Goal: Information Seeking & Learning: Learn about a topic

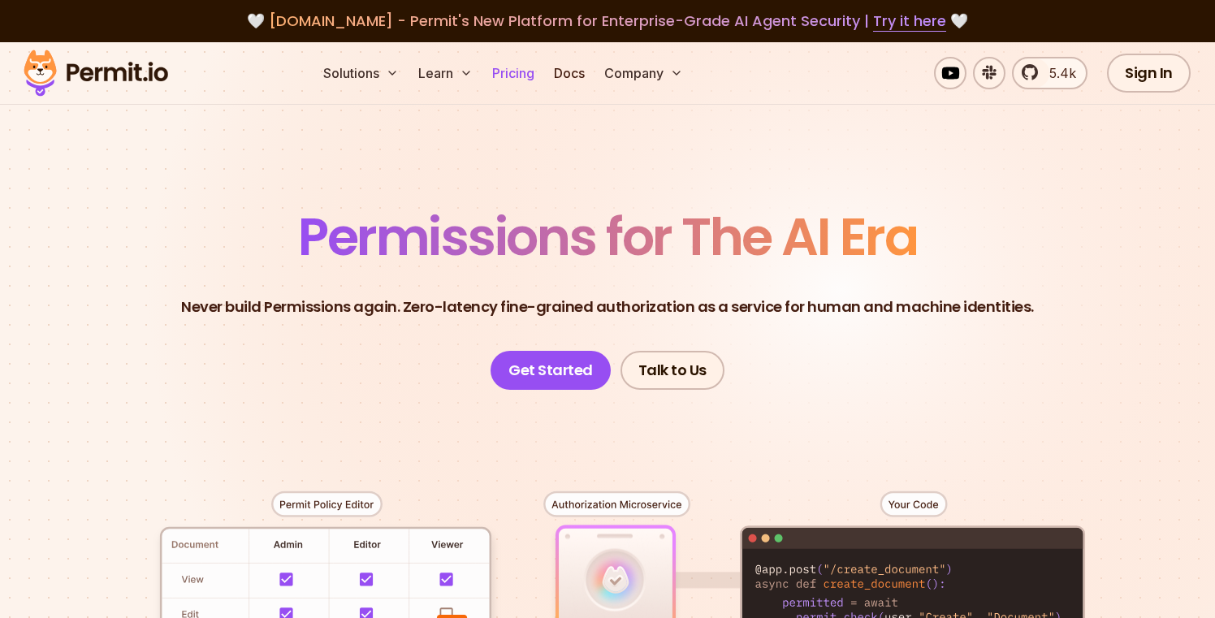
click at [509, 75] on link "Pricing" at bounding box center [513, 73] width 55 height 32
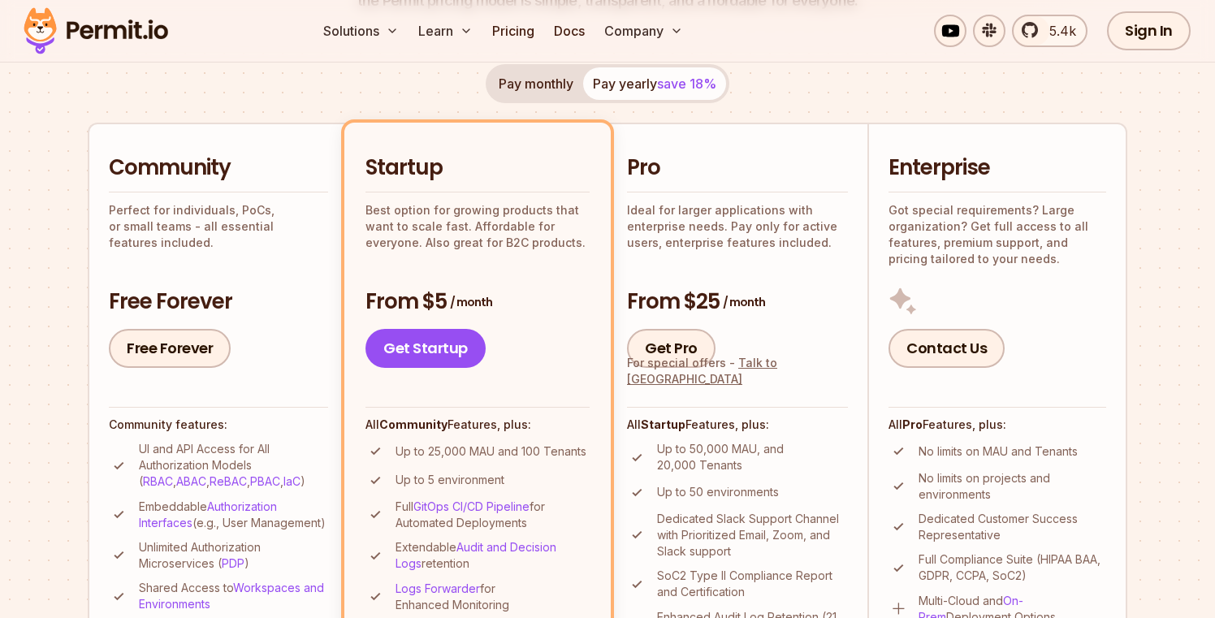
scroll to position [314, 0]
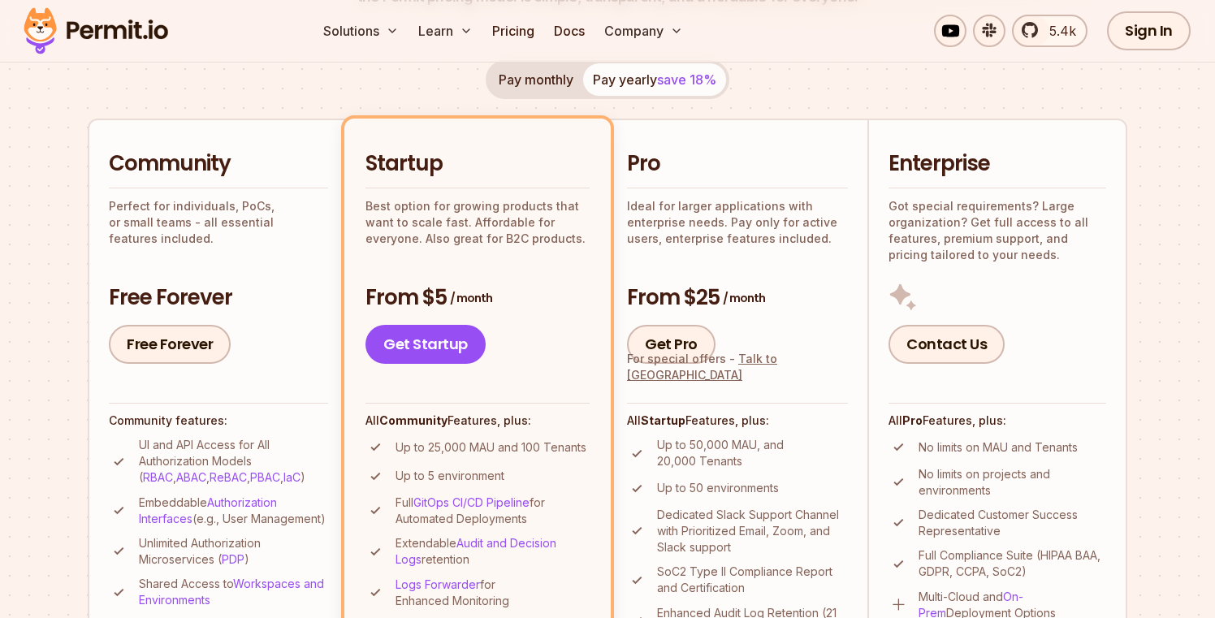
click at [659, 87] on div "Pay monthly Pay yearly save 18%" at bounding box center [608, 79] width 244 height 39
click at [655, 77] on div "Pay monthly Pay yearly save 18%" at bounding box center [608, 79] width 244 height 39
click at [565, 84] on button "Pay monthly" at bounding box center [536, 79] width 94 height 32
click at [626, 84] on button "Pay yearly save 18%" at bounding box center [654, 79] width 143 height 32
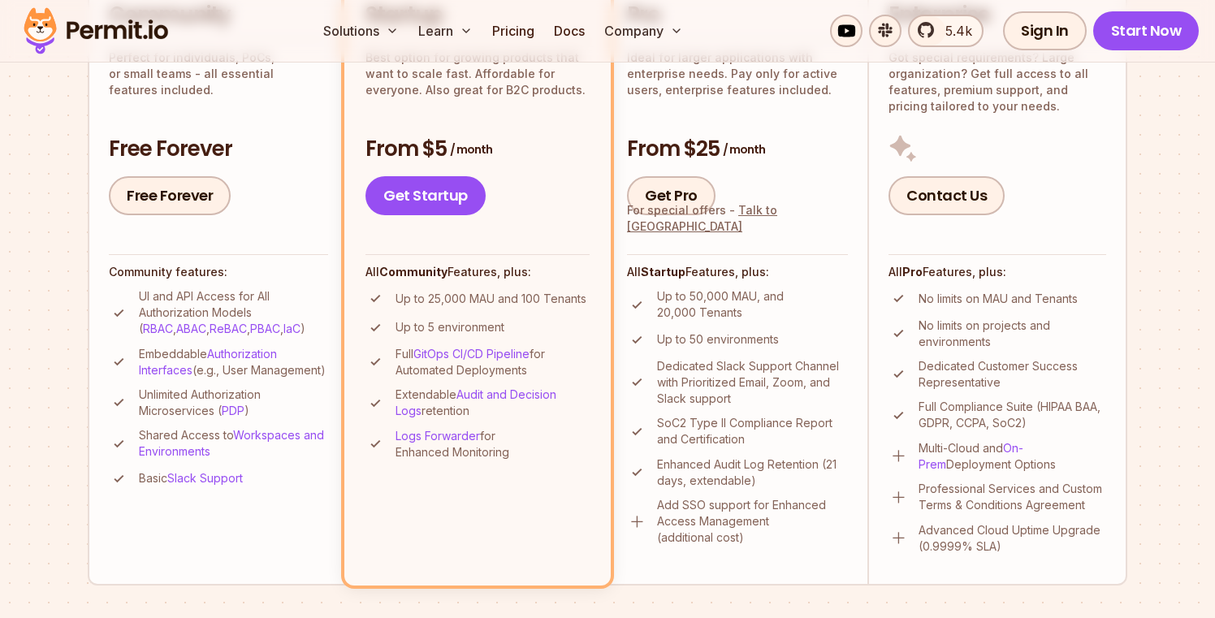
scroll to position [416, 0]
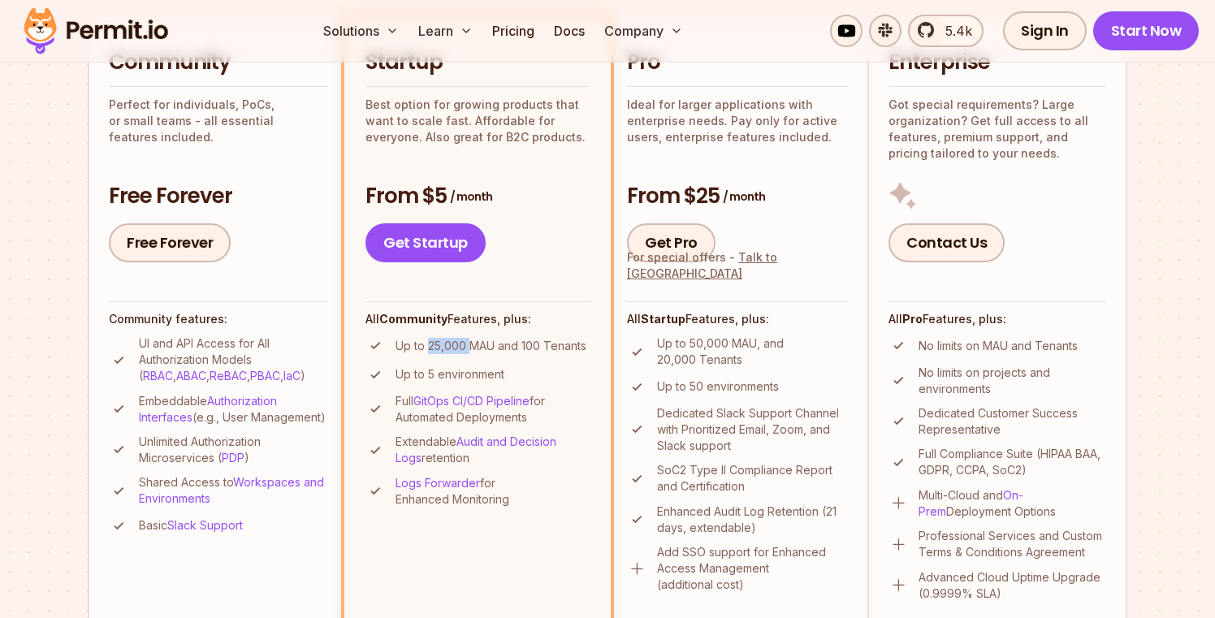
drag, startPoint x: 428, startPoint y: 345, endPoint x: 469, endPoint y: 345, distance: 41.4
click at [469, 345] on p "Up to 25,000 MAU and 100 Tenants" at bounding box center [491, 346] width 191 height 16
click at [485, 359] on ul "Up to 25,000 MAU and 100 Tenants Up to 5 environment Full GitOps CI/CD Pipeline…" at bounding box center [477, 421] width 224 height 172
drag, startPoint x: 587, startPoint y: 346, endPoint x: 391, endPoint y: 347, distance: 195.7
click at [391, 347] on li "Up to 25,000 MAU and 100 Tenants" at bounding box center [477, 345] width 224 height 20
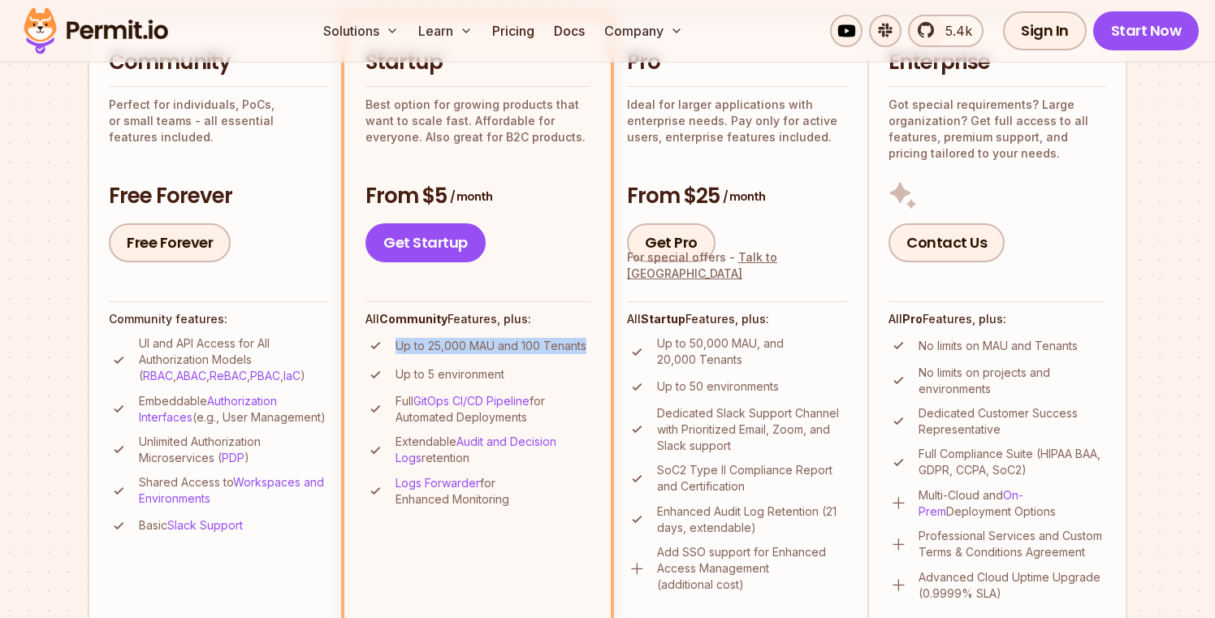
copy p "Up to 25,000 MAU and 100 Tenants"
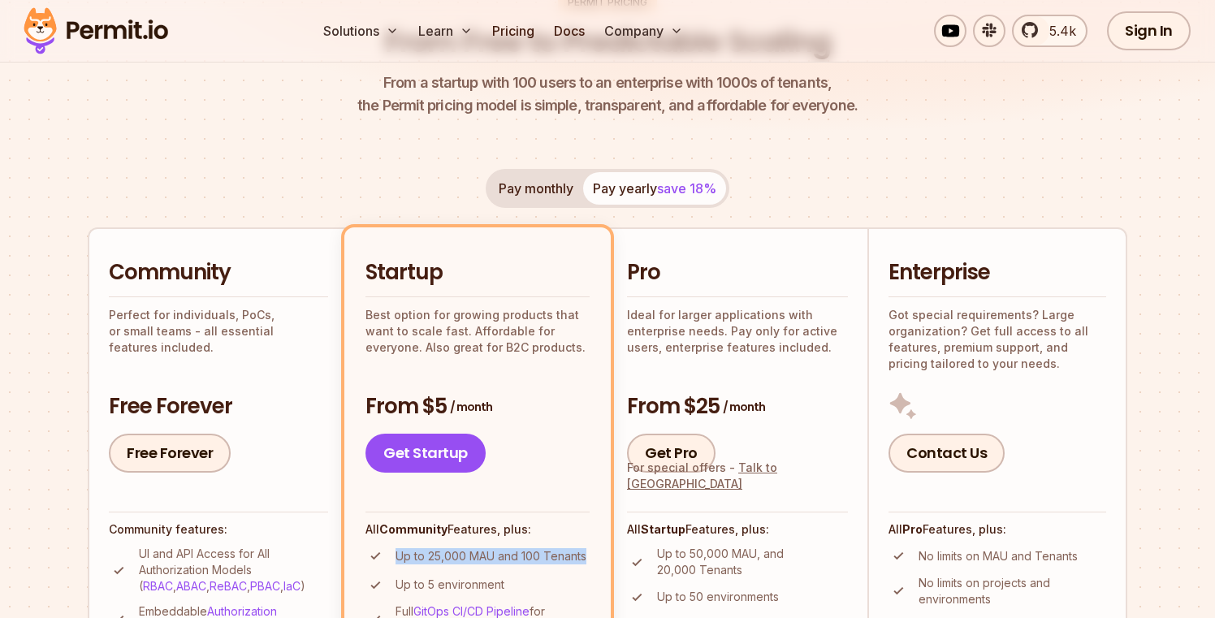
scroll to position [209, 0]
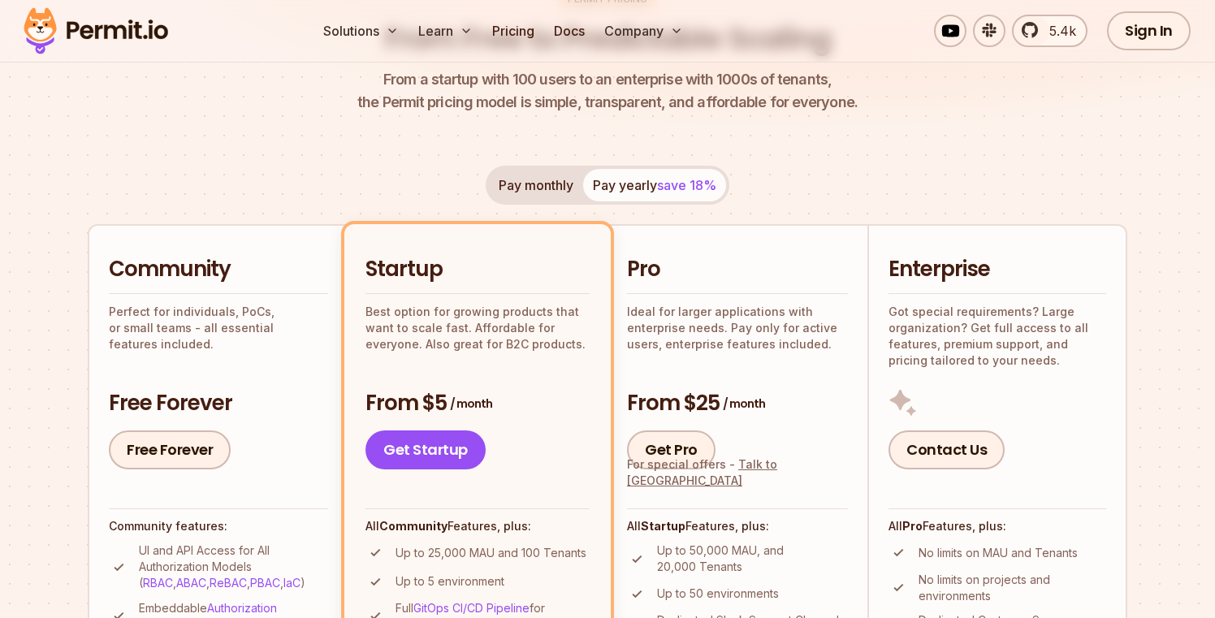
click at [877, 167] on div "Pay monthly Pay yearly save 18% Community Perfect for individuals, PoCs, or sma…" at bounding box center [608, 502] width 1040 height 673
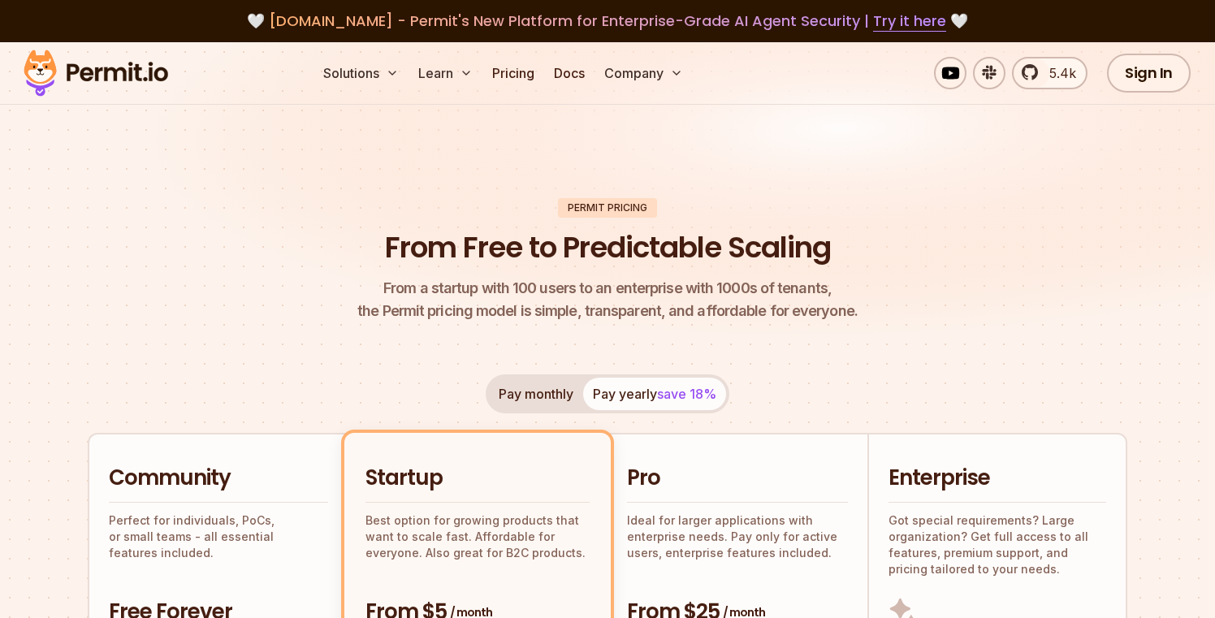
click at [185, 66] on div "Solutions Learn Pricing Docs Company 5.4k Sign In Start Now" at bounding box center [607, 73] width 1215 height 63
click at [206, 155] on img at bounding box center [607, 204] width 1215 height 324
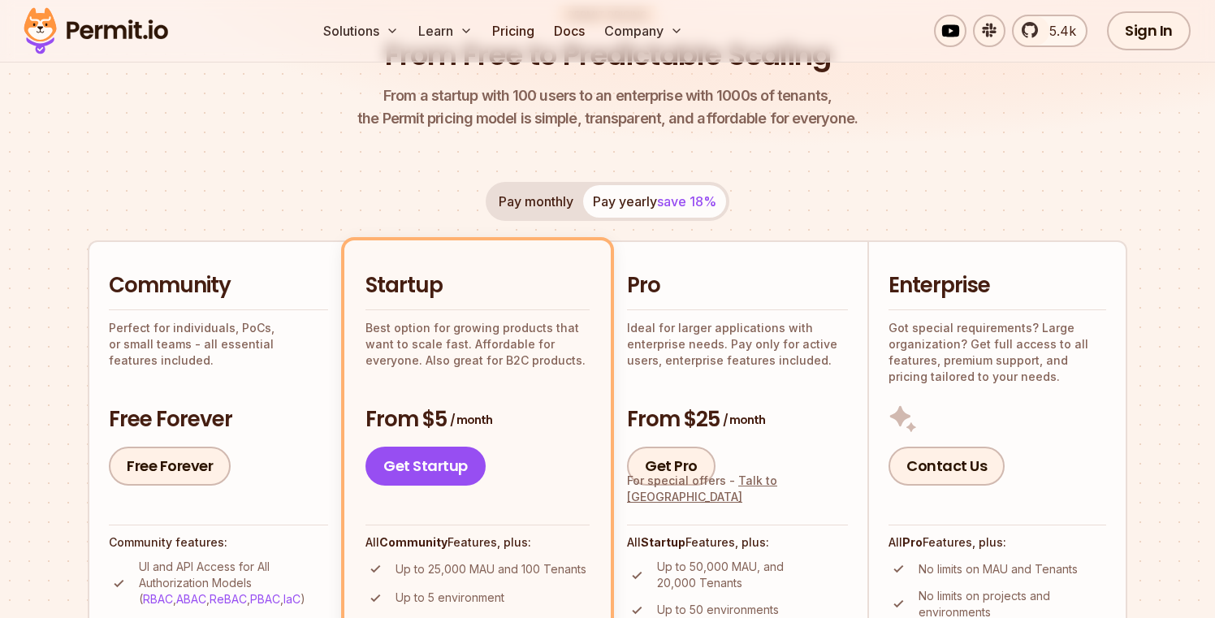
scroll to position [195, 0]
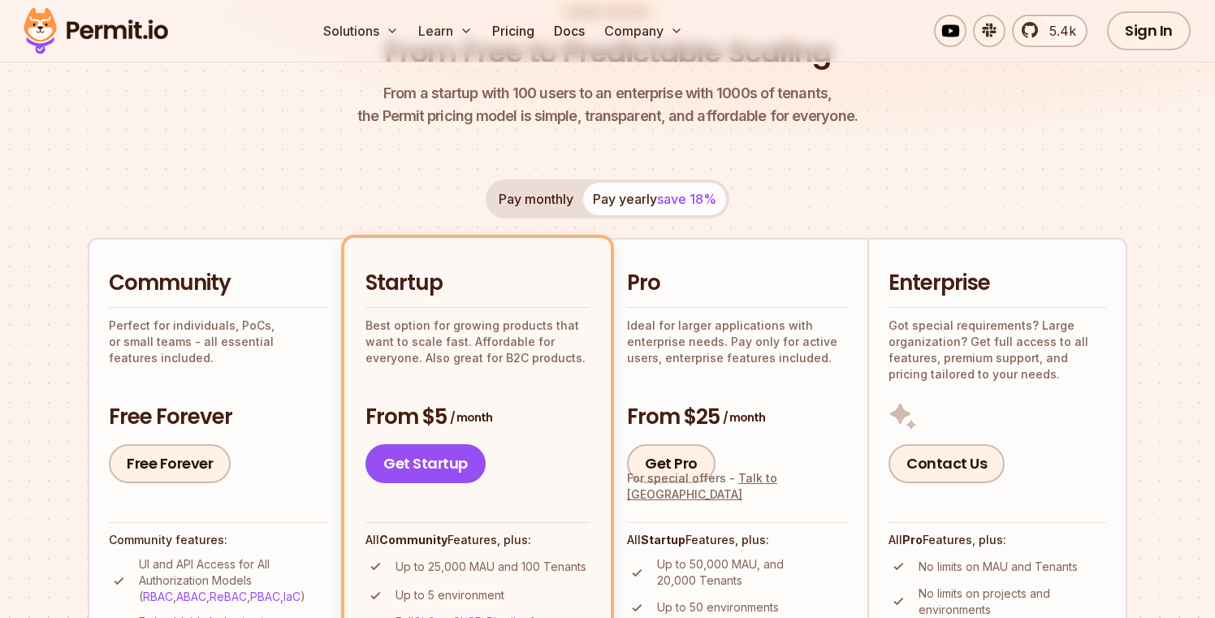
click at [642, 203] on div "Pay monthly Pay yearly save 18%" at bounding box center [608, 198] width 244 height 39
click at [560, 194] on button "Pay monthly" at bounding box center [536, 199] width 94 height 32
click at [620, 197] on button "Pay yearly save 18%" at bounding box center [654, 199] width 143 height 32
click at [620, 197] on div "Pay monthly Pay yearly save 18%" at bounding box center [608, 198] width 244 height 39
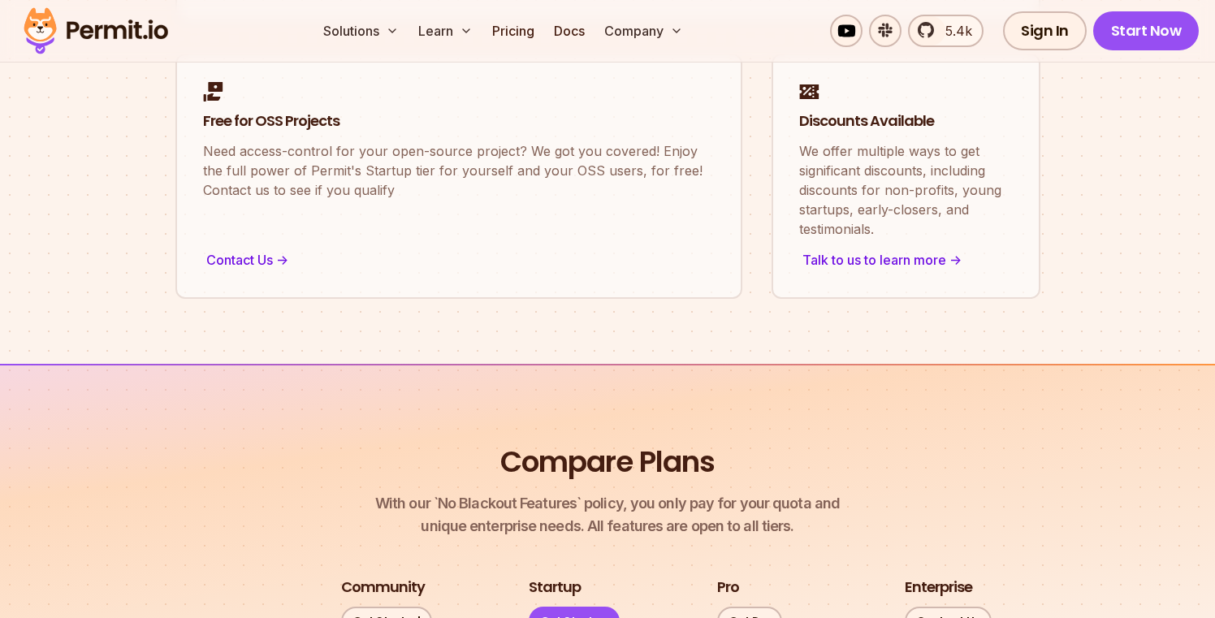
scroll to position [1437, 0]
